Goal: Task Accomplishment & Management: Manage account settings

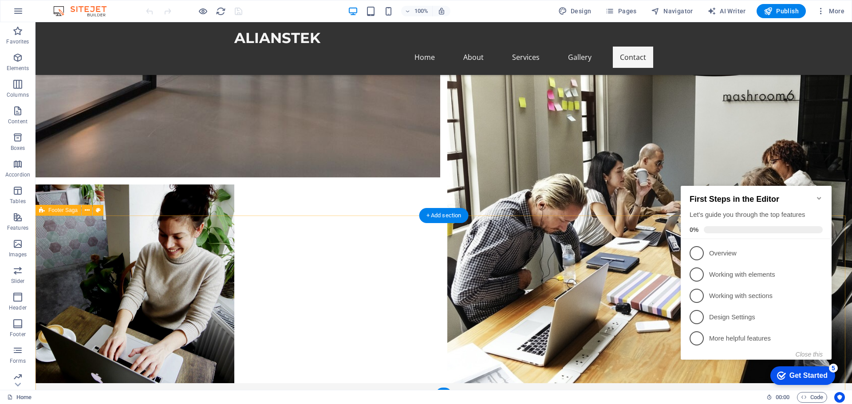
scroll to position [1870, 0]
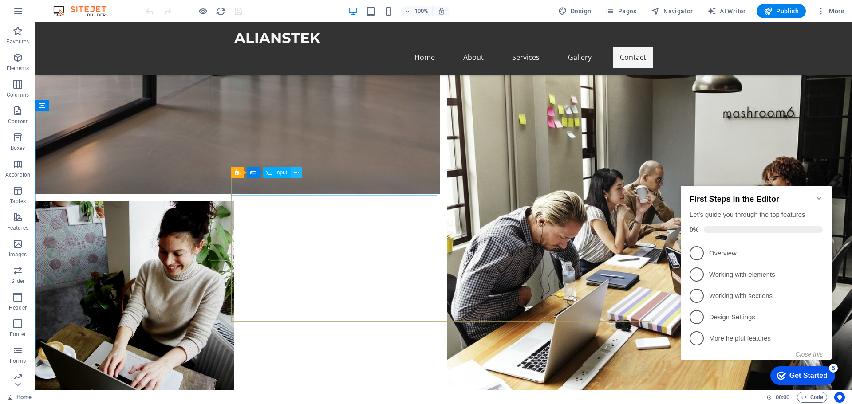
click at [299, 172] on button at bounding box center [296, 172] width 11 height 11
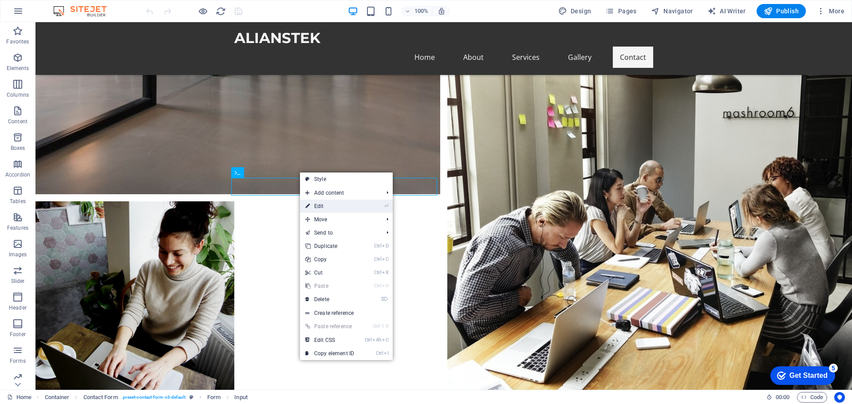
click at [338, 207] on link "⏎ Edit" at bounding box center [329, 206] width 59 height 13
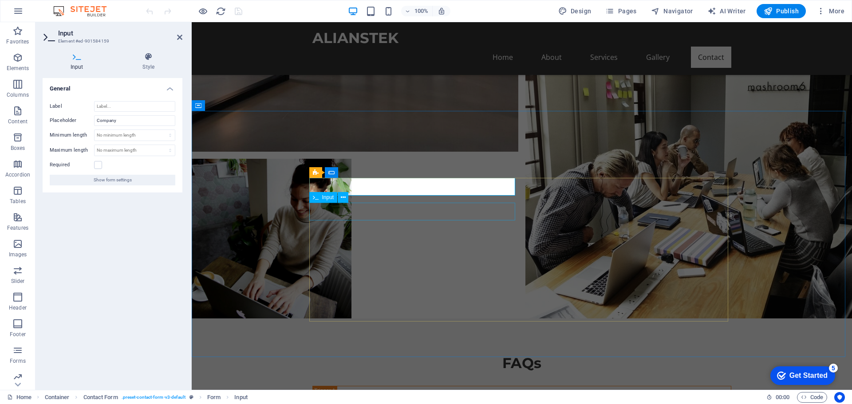
scroll to position [1753, 0]
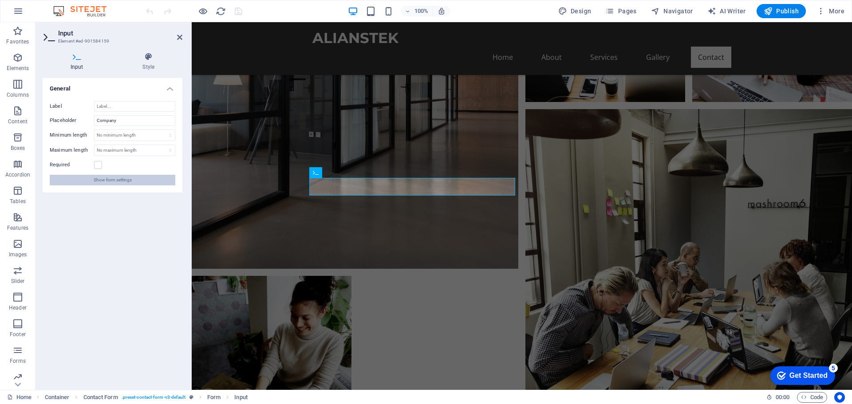
click at [113, 178] on span "Show form settings" at bounding box center [113, 180] width 38 height 11
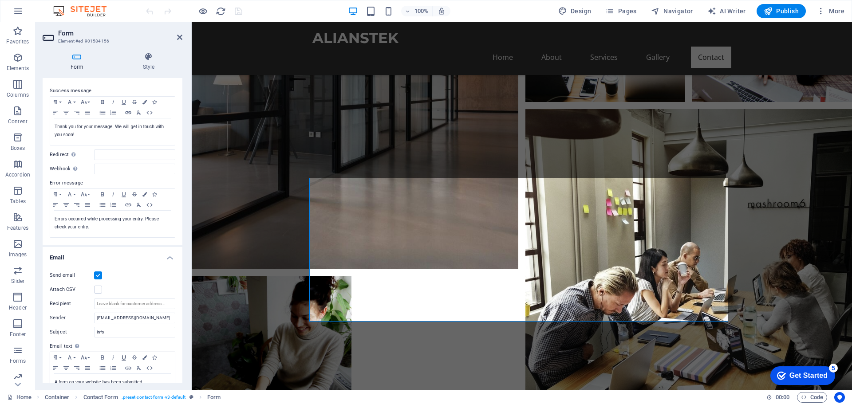
scroll to position [148, 0]
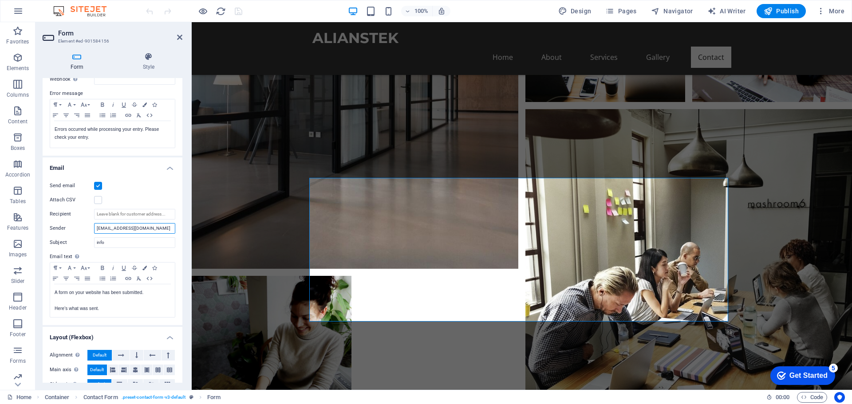
drag, startPoint x: 147, startPoint y: 231, endPoint x: 66, endPoint y: 230, distance: 81.2
click at [77, 227] on div "Sender [EMAIL_ADDRESS][DOMAIN_NAME]" at bounding box center [113, 228] width 126 height 11
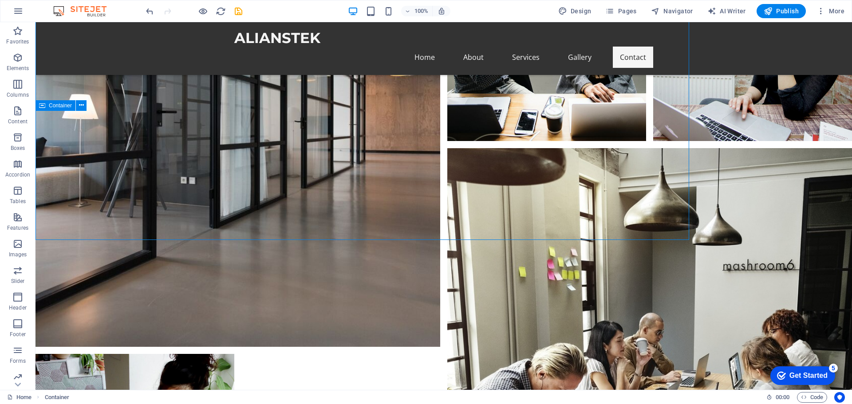
scroll to position [1870, 0]
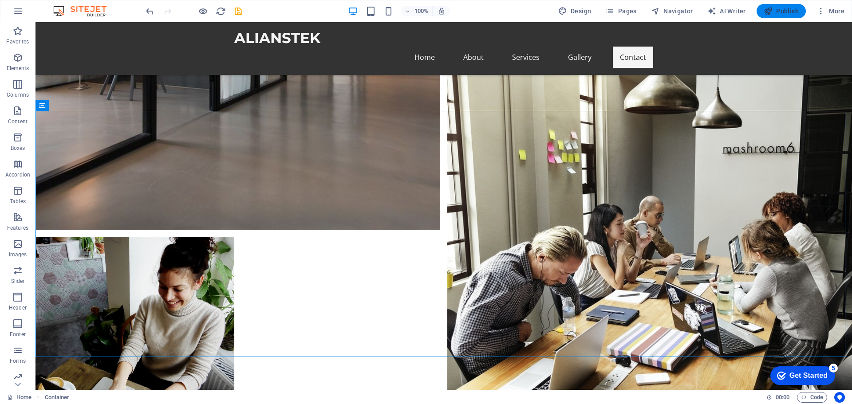
click at [794, 8] on span "Publish" at bounding box center [781, 11] width 35 height 9
